Goal: Find specific page/section: Find specific page/section

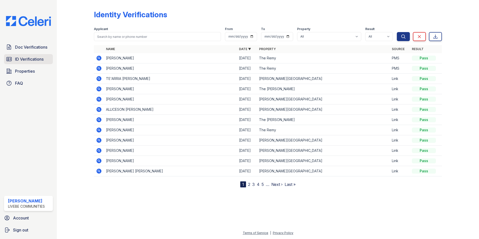
click at [31, 59] on span "ID Verifications" at bounding box center [29, 59] width 29 height 6
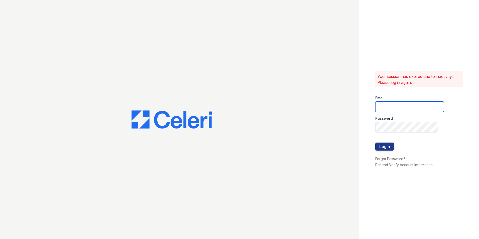
type input "[EMAIL_ADDRESS][DOMAIN_NAME]"
click at [388, 145] on button "Login" at bounding box center [384, 147] width 19 height 8
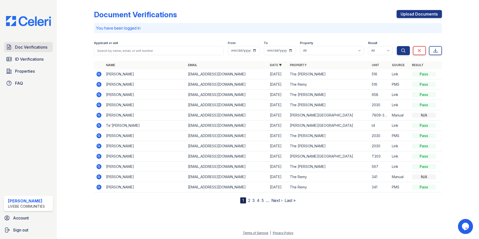
click at [35, 48] on span "Doc Verifications" at bounding box center [31, 47] width 32 height 6
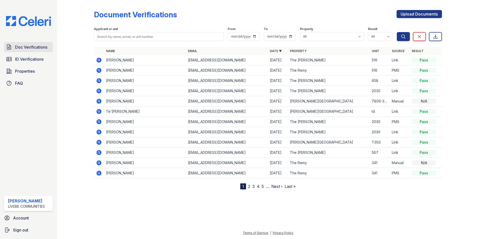
click at [35, 49] on span "Doc Verifications" at bounding box center [31, 47] width 32 height 6
